Goal: Task Accomplishment & Management: Manage account settings

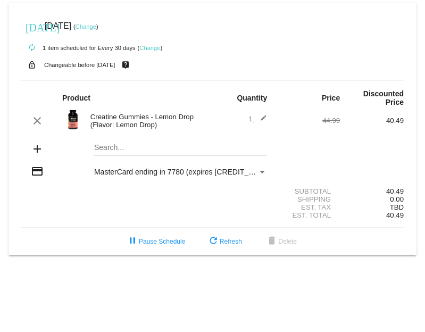
click at [96, 24] on link "Change" at bounding box center [85, 26] width 21 height 6
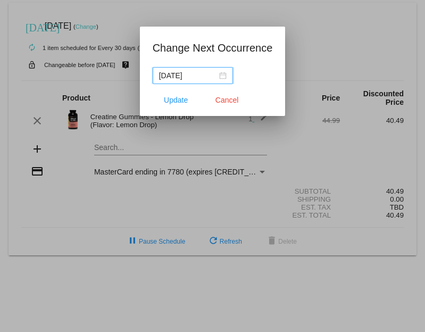
click at [184, 73] on input "[DATE]" at bounding box center [188, 76] width 58 height 12
click at [190, 77] on input "[DATE]" at bounding box center [188, 76] width 58 height 12
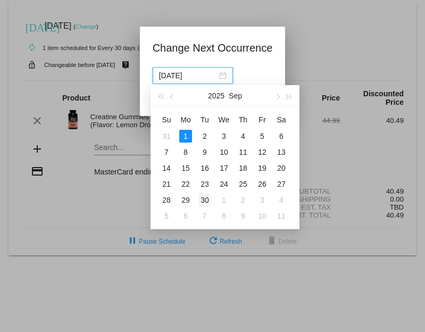
click at [207, 201] on div "30" at bounding box center [204, 199] width 13 height 13
type input "[DATE]"
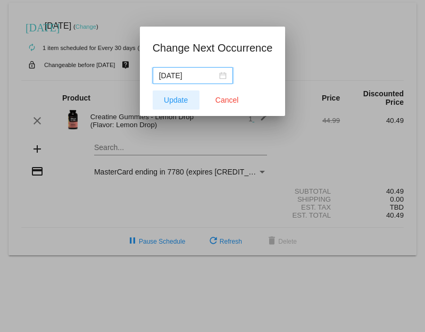
click at [175, 99] on span "Update" at bounding box center [176, 100] width 24 height 9
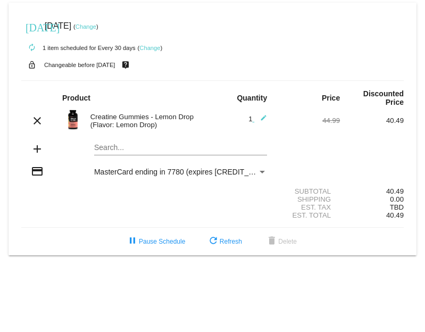
click at [96, 27] on link "Change" at bounding box center [85, 26] width 21 height 6
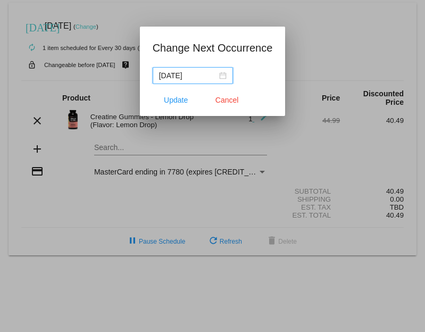
click at [201, 75] on input "[DATE]" at bounding box center [188, 76] width 58 height 12
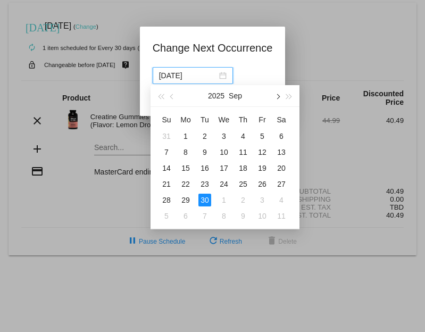
click at [277, 97] on span "button" at bounding box center [276, 96] width 5 height 5
click at [183, 154] on div "6" at bounding box center [185, 152] width 13 height 13
type input "[DATE]"
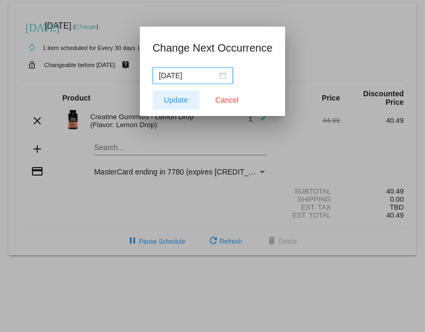
click at [179, 98] on span "Update" at bounding box center [176, 100] width 24 height 9
